Goal: Obtain resource: Download file/media

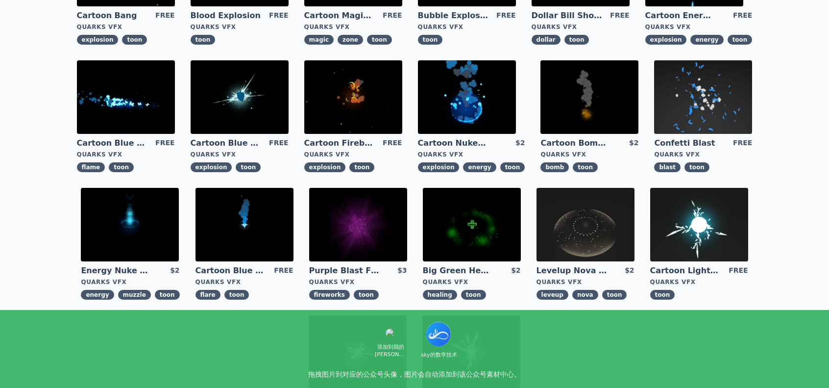
scroll to position [147, 0]
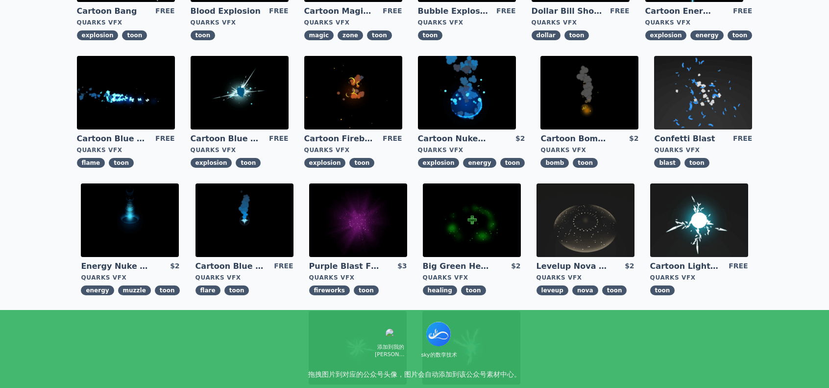
click at [144, 211] on img at bounding box center [130, 220] width 98 height 74
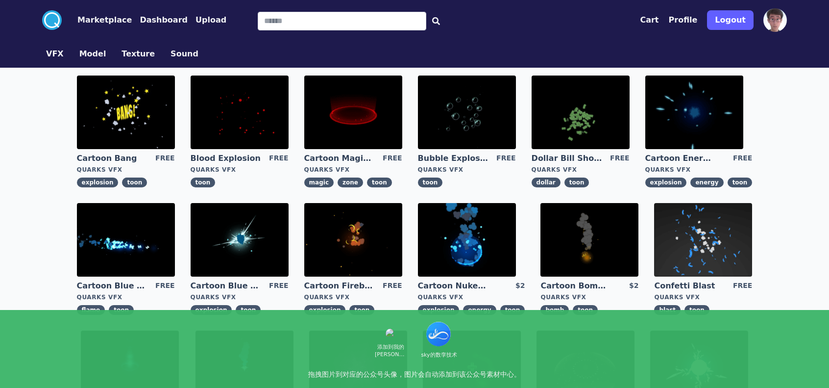
click at [361, 106] on img at bounding box center [353, 112] width 98 height 74
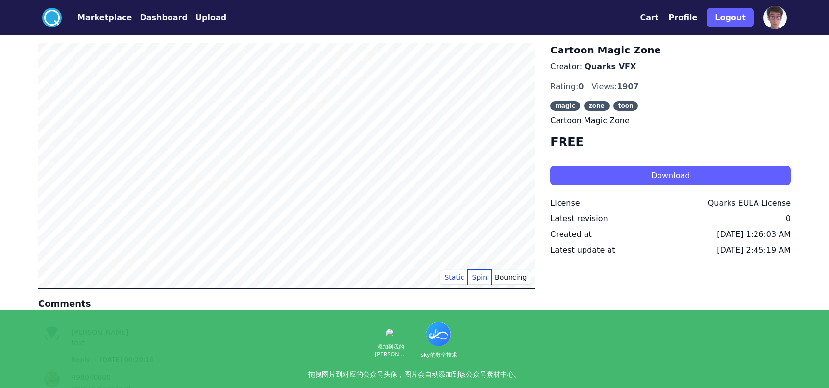
click at [481, 278] on button "Spin" at bounding box center [480, 277] width 23 height 15
click at [454, 279] on button "Static" at bounding box center [454, 277] width 27 height 15
click at [513, 279] on button "Bouncing" at bounding box center [511, 277] width 40 height 15
click at [452, 275] on button "Static" at bounding box center [454, 277] width 27 height 15
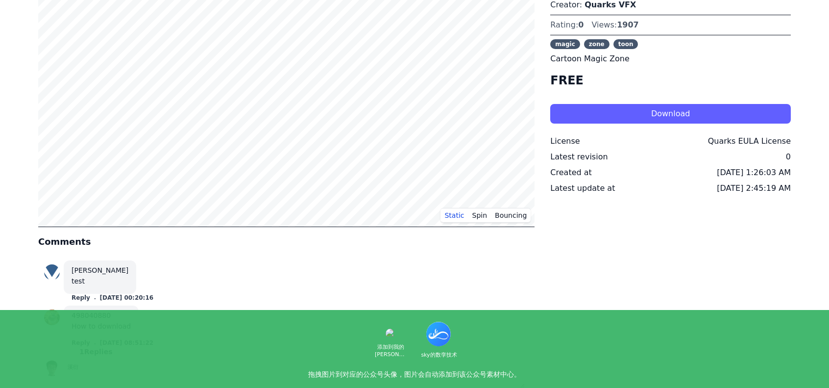
scroll to position [49, 0]
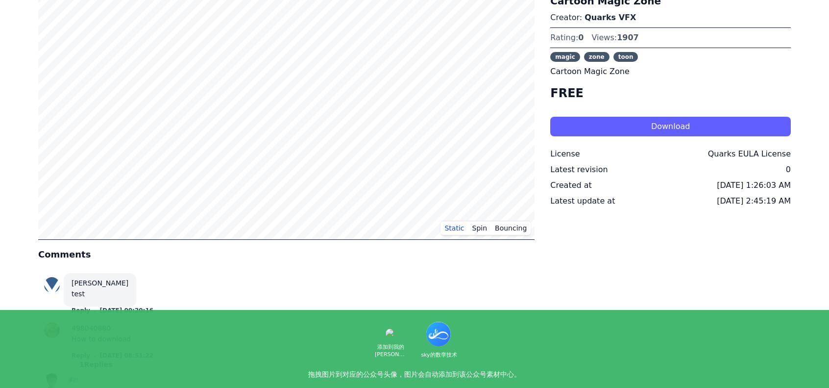
click at [646, 122] on button "Download" at bounding box center [670, 127] width 241 height 20
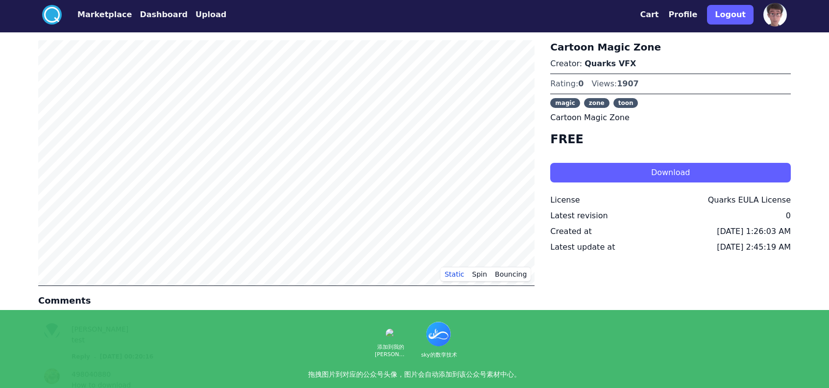
scroll to position [0, 0]
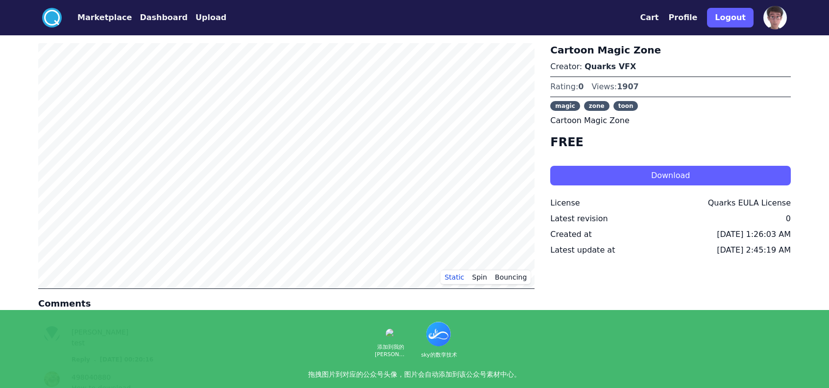
click at [116, 18] on button "Marketplace" at bounding box center [104, 18] width 54 height 12
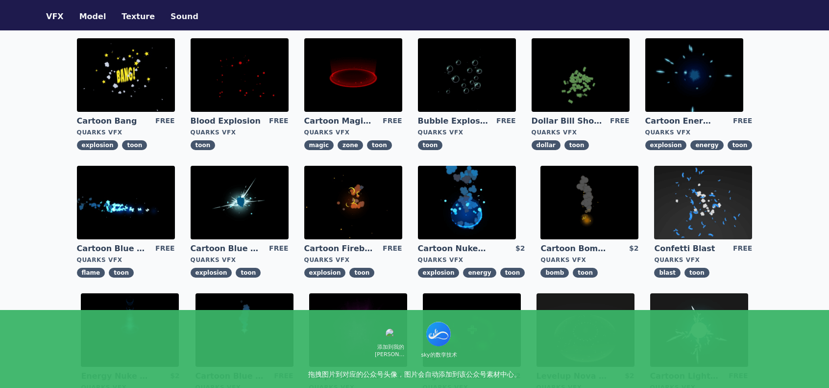
scroll to position [19, 0]
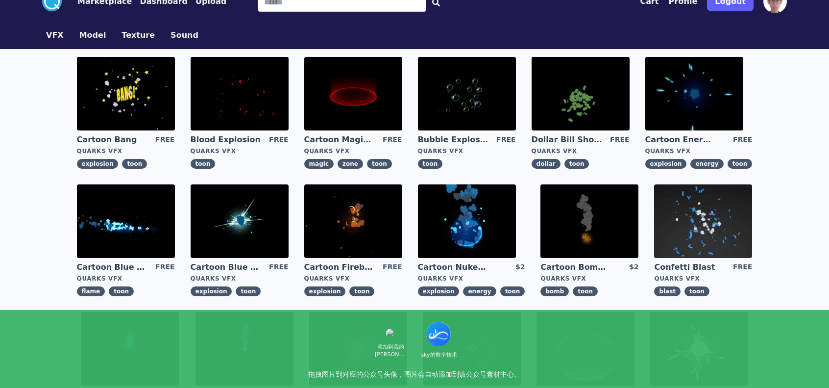
click at [604, 220] on img at bounding box center [590, 221] width 98 height 74
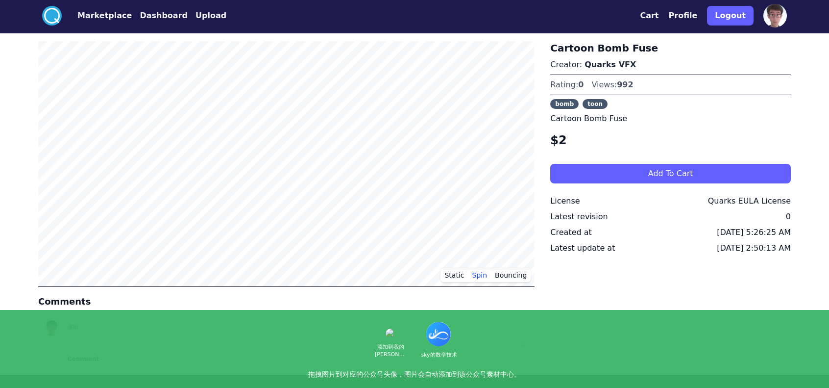
scroll to position [3, 0]
